Goal: Find specific page/section: Find specific page/section

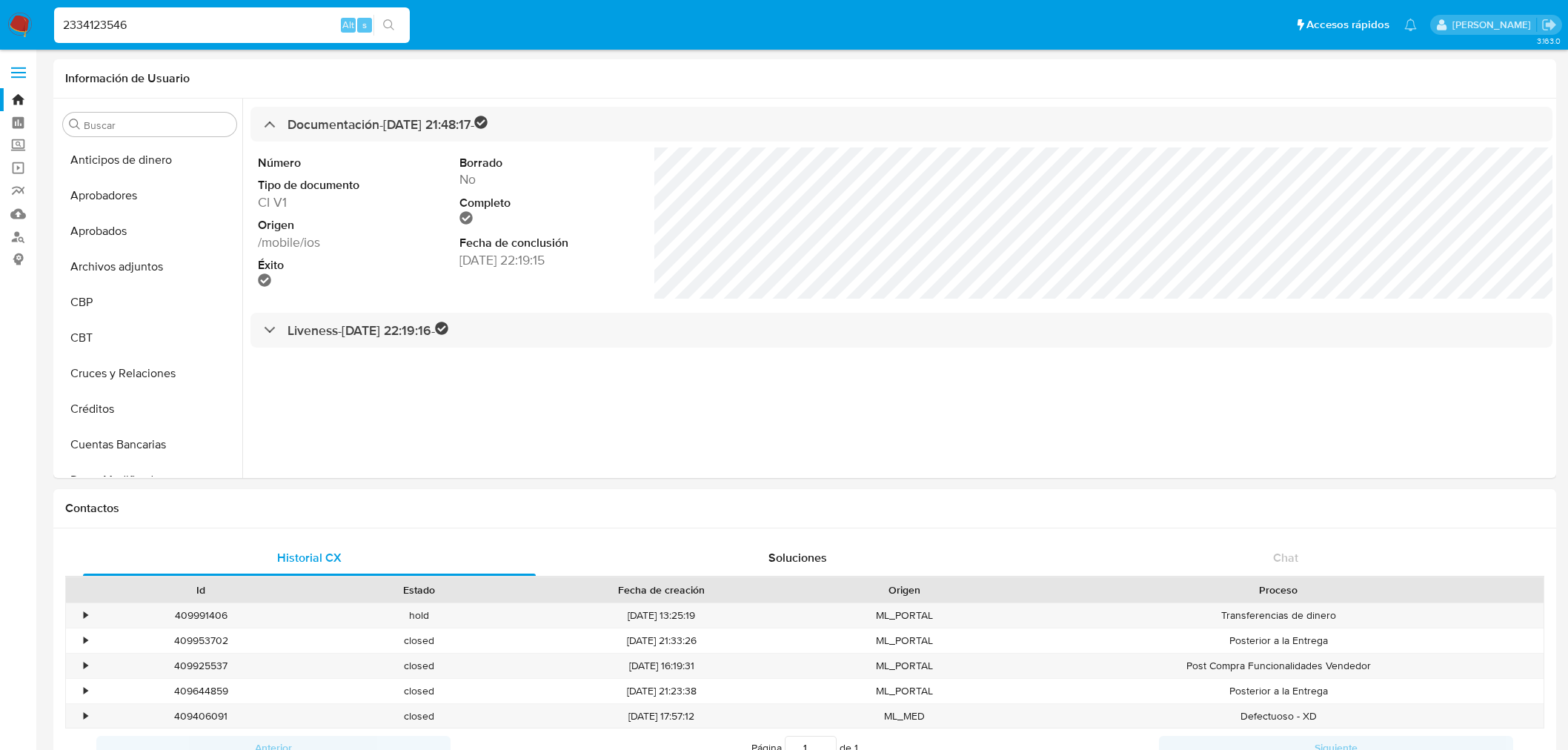
select select "10"
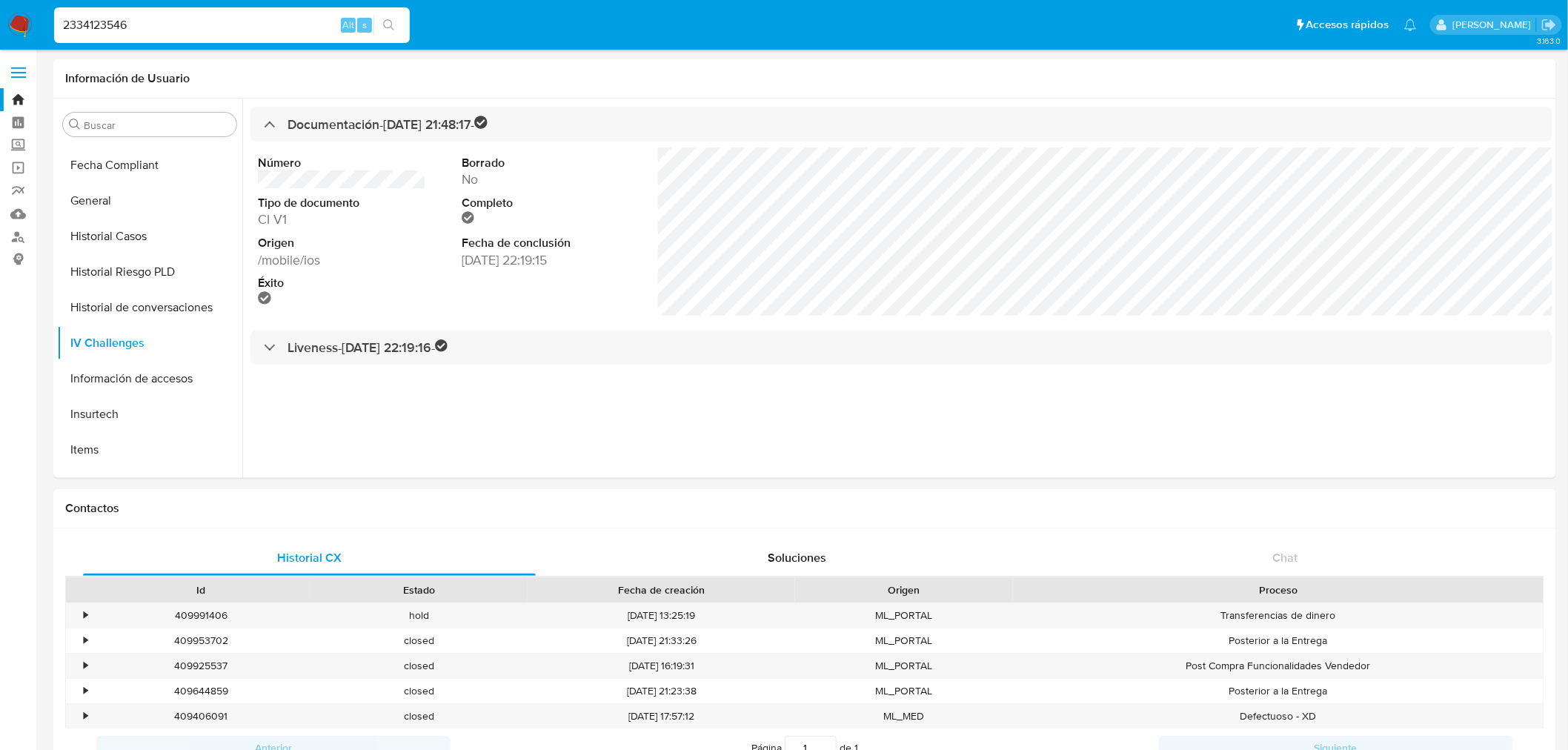
drag, startPoint x: 0, startPoint y: 0, endPoint x: -35, endPoint y: 64, distance: 72.9
type input "51723829"
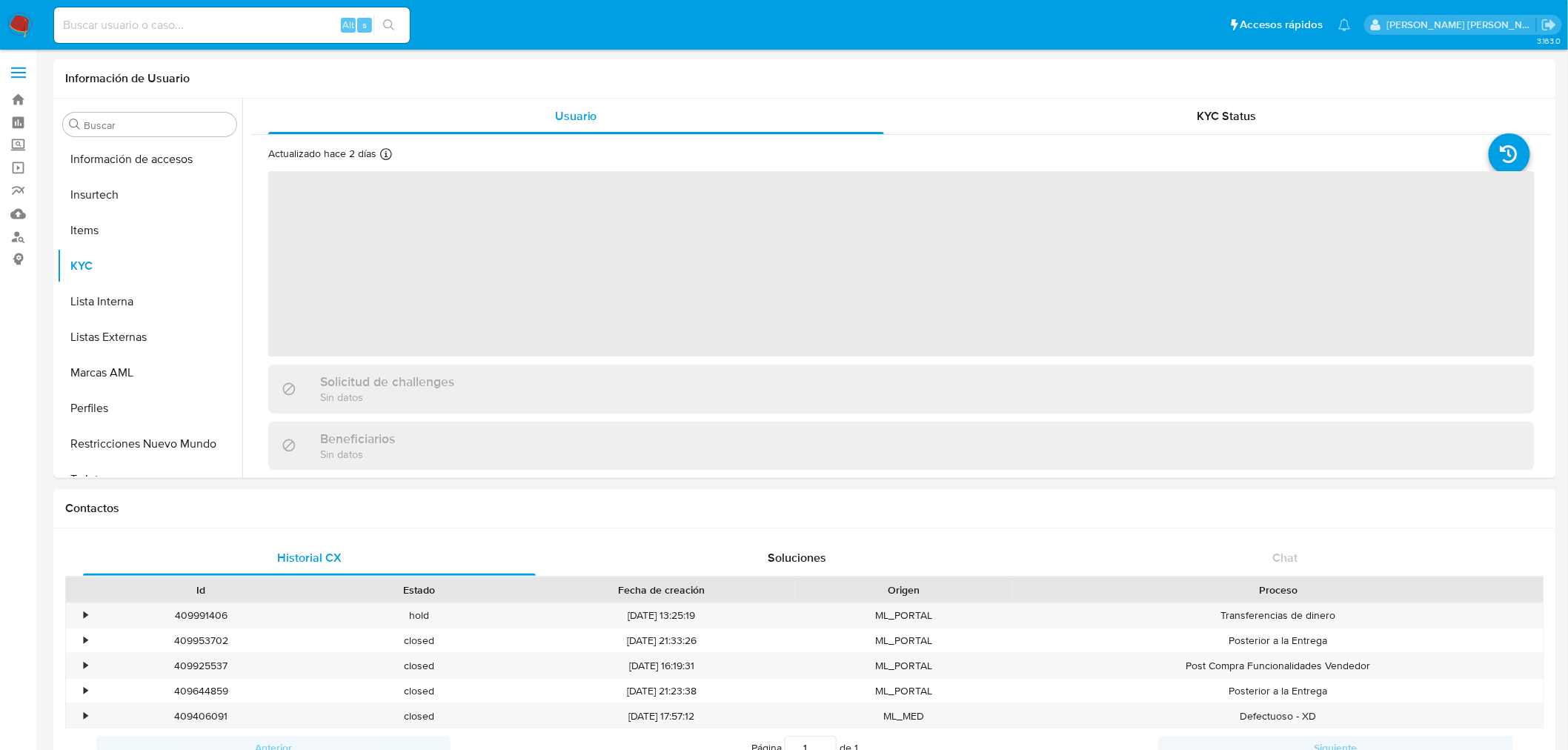
scroll to position [732, 0]
click at [153, 35] on div "Alt s" at bounding box center [232, 25] width 355 height 35
paste input "51723829"
type input "51723829"
select select "10"
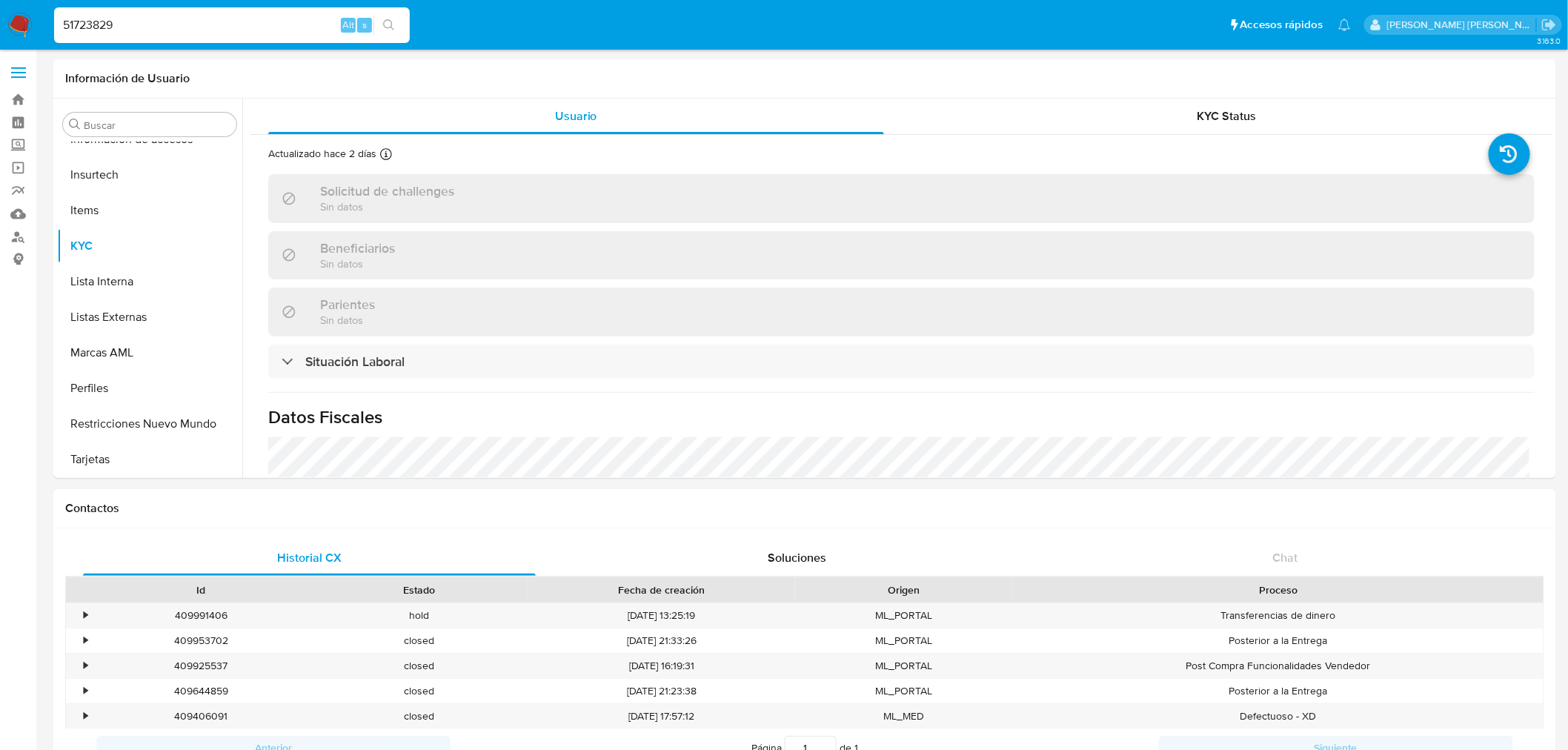
type input "51723829"
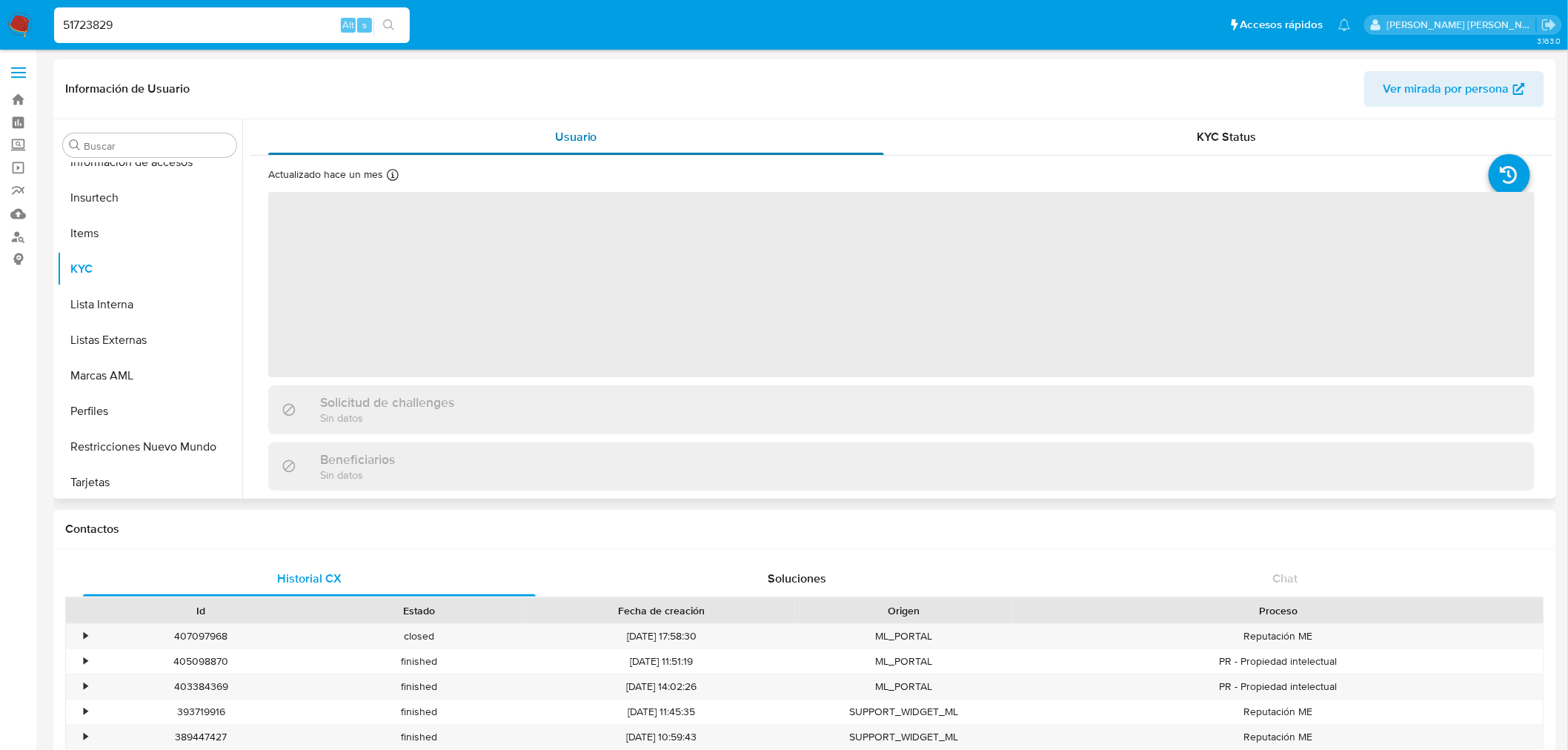
scroll to position [732, 0]
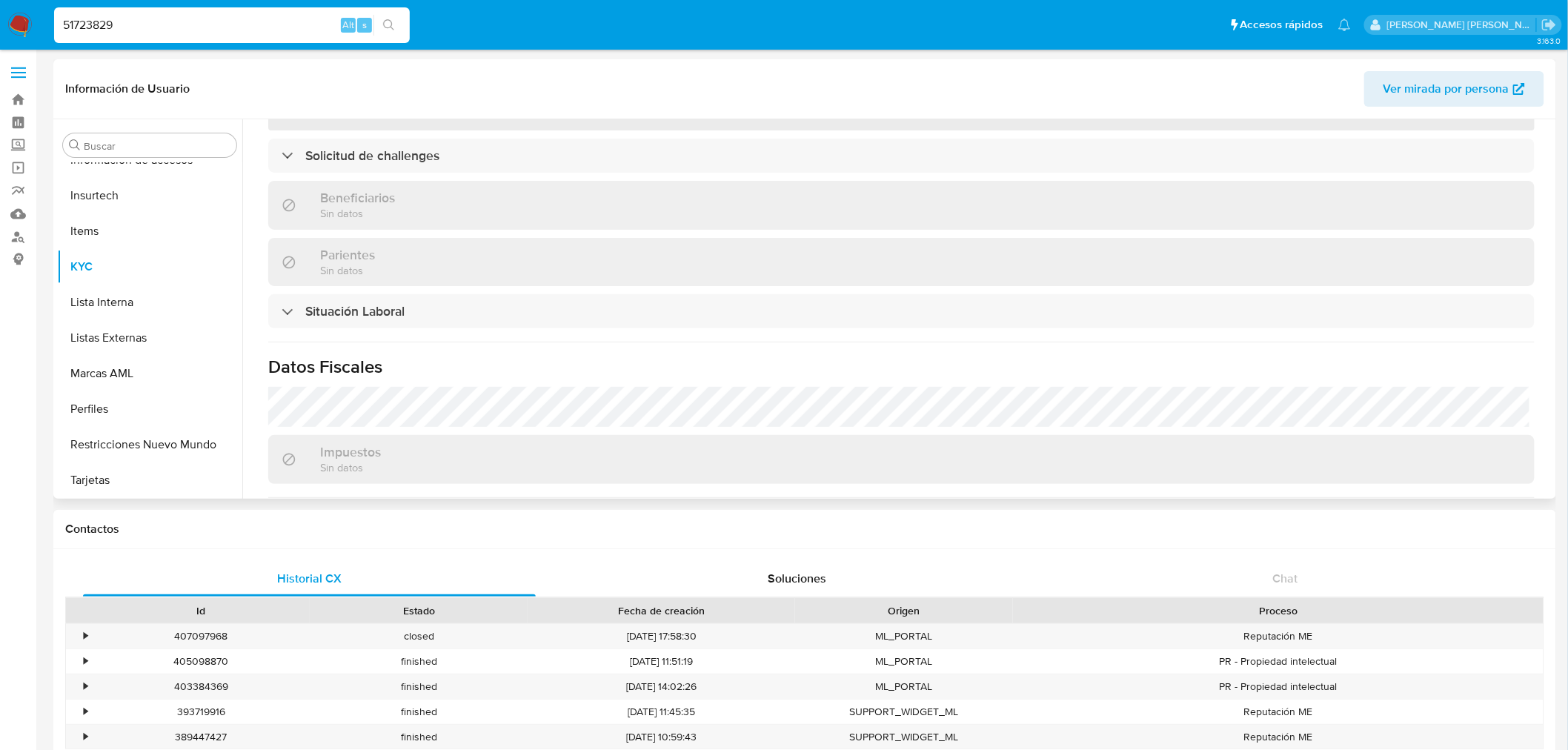
select select "10"
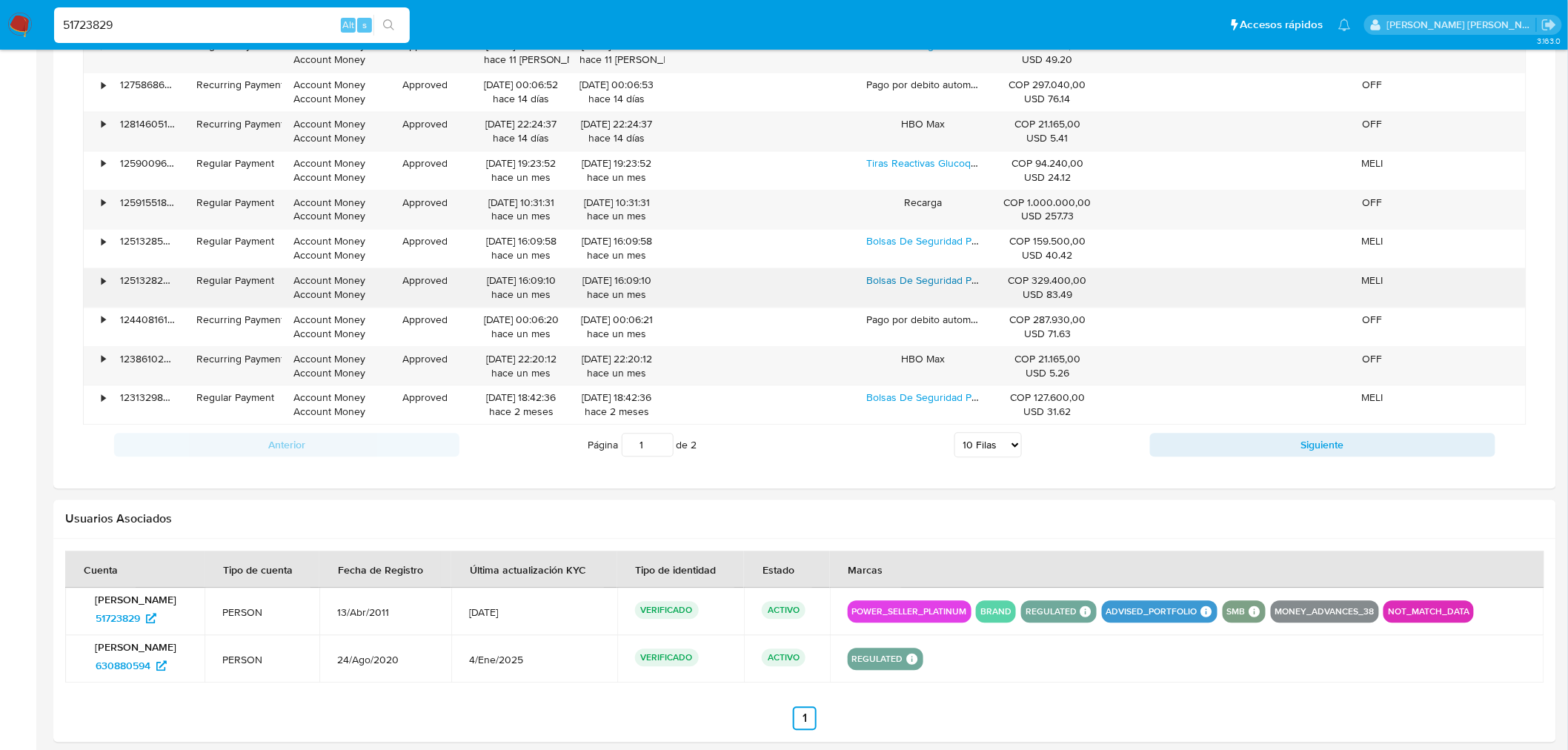
scroll to position [1228, 0]
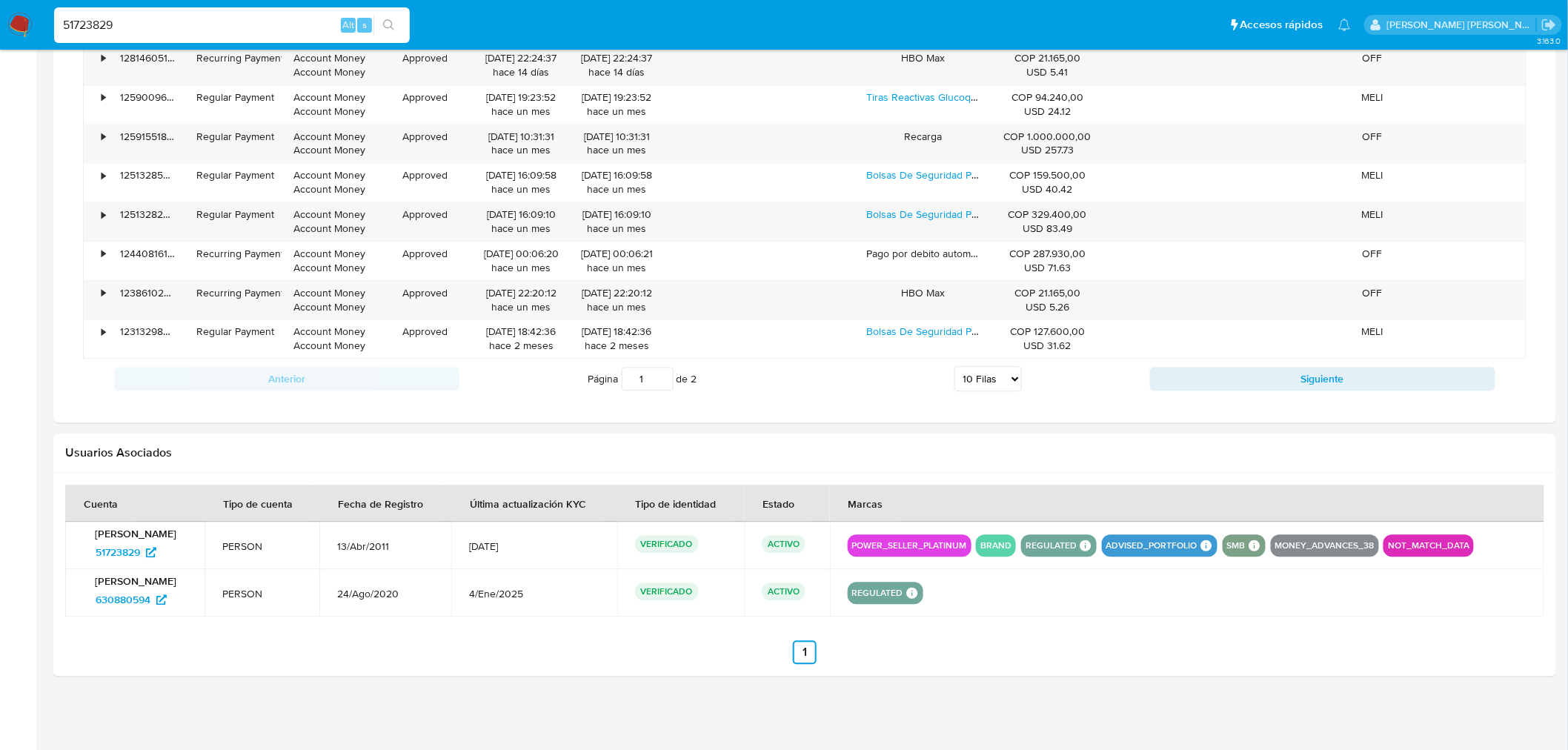
click at [154, 17] on input "51723829" at bounding box center [232, 25] width 355 height 19
drag, startPoint x: 153, startPoint y: 18, endPoint x: 15, endPoint y: 13, distance: 138.1
click at [13, 10] on nav "Pausado Ver notificaciones 51723829 Alt s Accesos rápidos Presiona las siguient…" at bounding box center [784, 25] width 1568 height 50
click at [144, 24] on input "51723829" at bounding box center [232, 25] width 355 height 19
drag, startPoint x: 144, startPoint y: 24, endPoint x: 25, endPoint y: 26, distance: 119.0
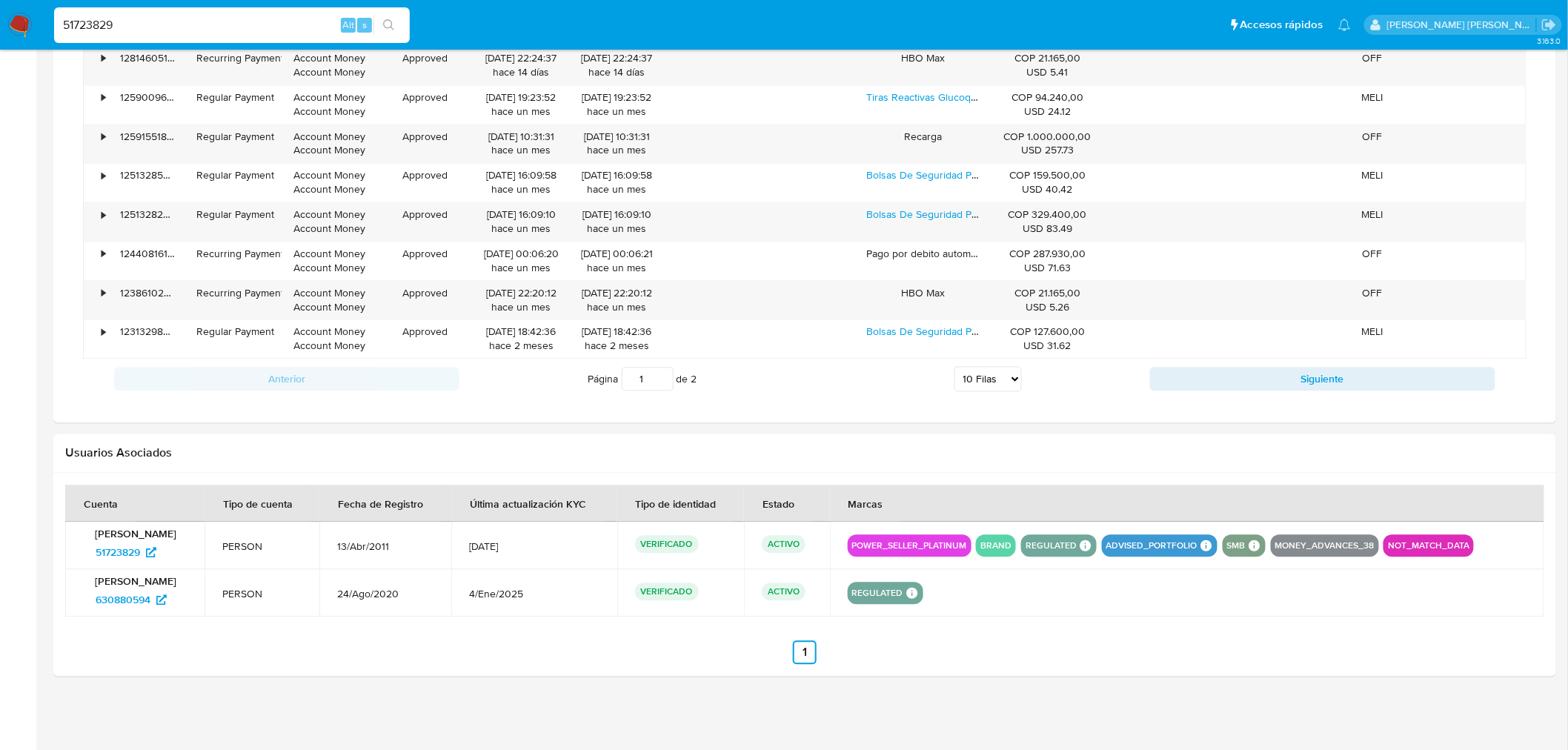
click at [27, 24] on nav "Pausado Ver notificaciones 51723829 Alt s Accesos rápidos Presiona las siguient…" at bounding box center [784, 25] width 1568 height 50
click at [200, 16] on input "51723829" at bounding box center [232, 25] width 355 height 19
drag, startPoint x: 196, startPoint y: 21, endPoint x: 18, endPoint y: 22, distance: 178.0
click at [18, 22] on nav "Pausado Ver notificaciones 51723829 Alt s Accesos rápidos Presiona las siguient…" at bounding box center [784, 25] width 1568 height 50
